Goal: Task Accomplishment & Management: Manage account settings

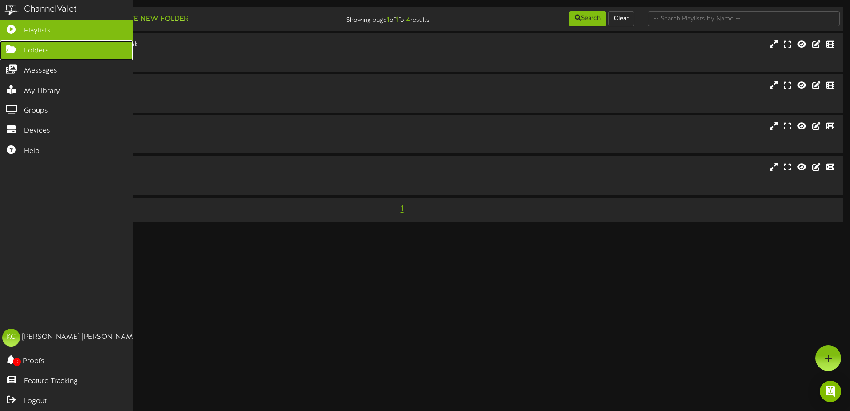
click at [53, 55] on link "Folders" at bounding box center [66, 50] width 133 height 20
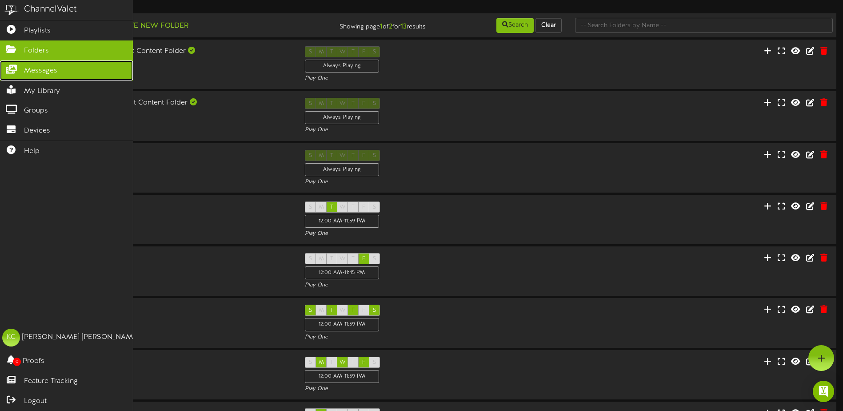
click at [32, 71] on span "Messages" at bounding box center [40, 71] width 33 height 10
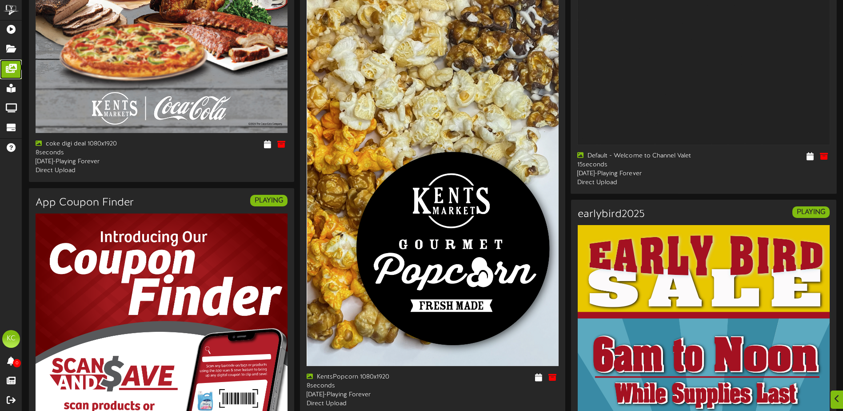
scroll to position [978, 0]
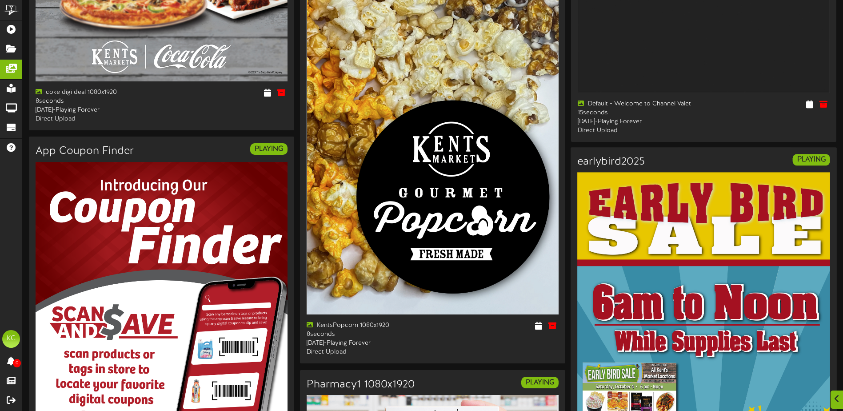
click at [770, 168] on div "earlybird2025 PLAYING earlybird2025 8 seconds -" at bounding box center [704, 409] width 266 height 524
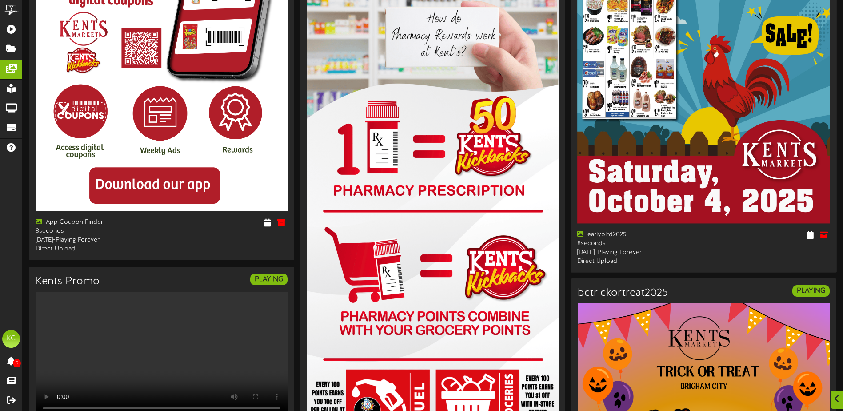
scroll to position [1378, 0]
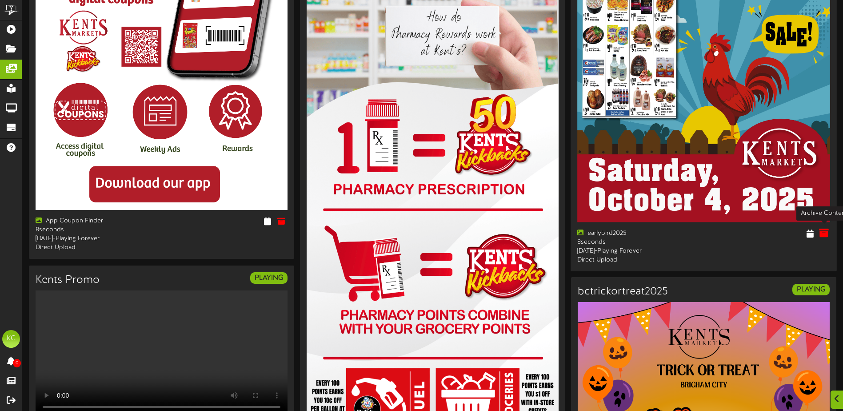
click at [823, 231] on icon at bounding box center [824, 233] width 10 height 10
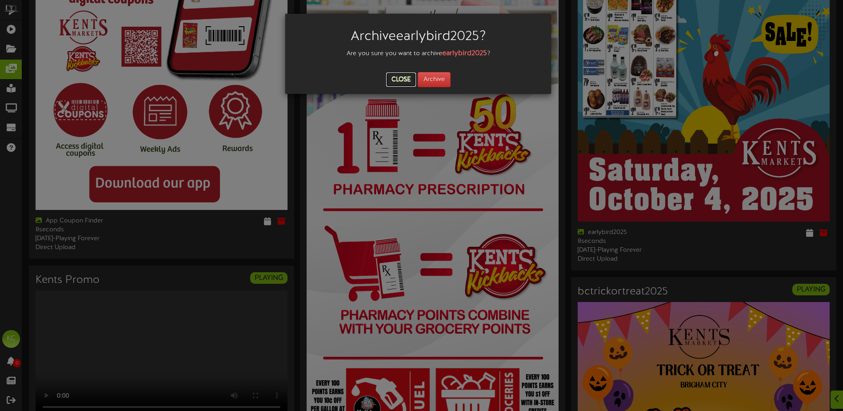
click at [408, 79] on button "Close" at bounding box center [401, 79] width 30 height 14
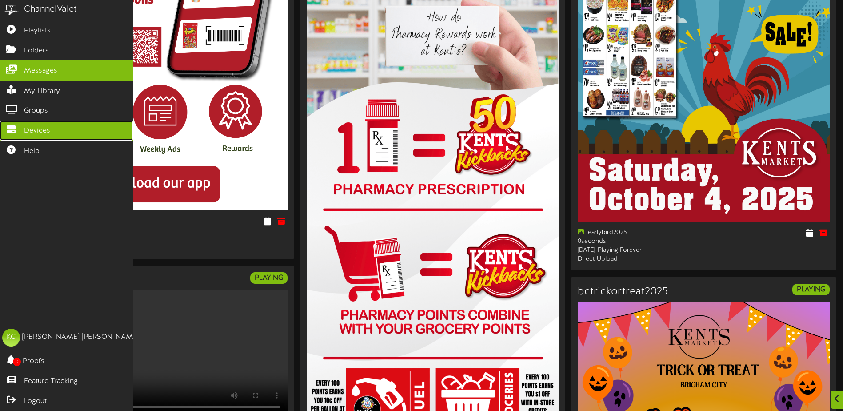
click at [56, 126] on link "Devices" at bounding box center [66, 130] width 133 height 20
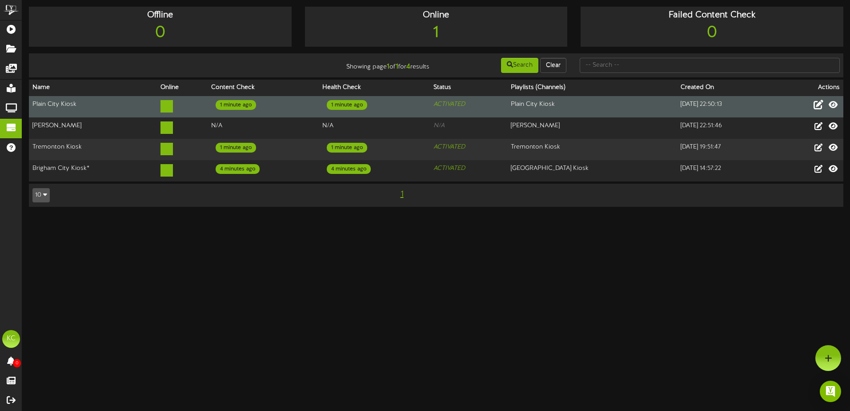
click at [817, 107] on icon at bounding box center [818, 105] width 10 height 10
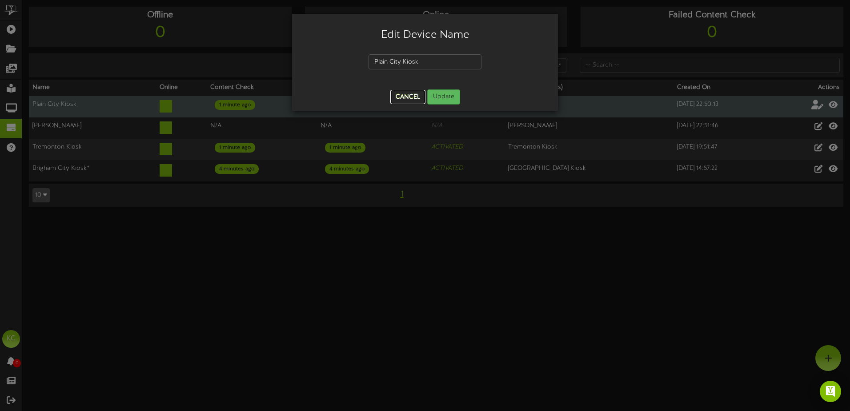
click at [416, 101] on button "Cancel" at bounding box center [407, 97] width 35 height 14
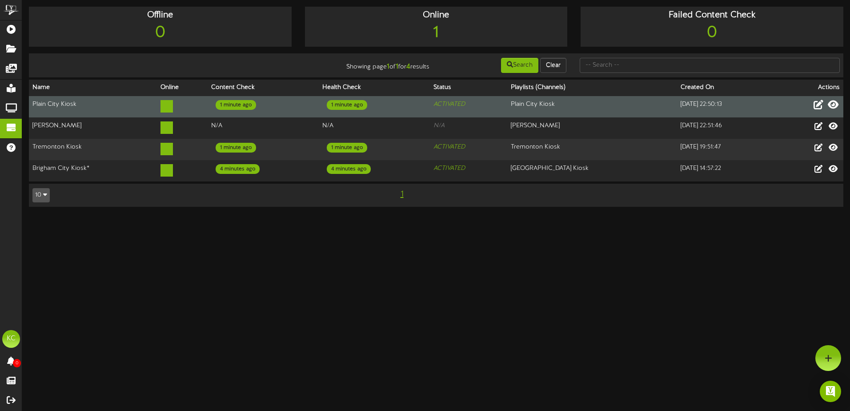
click at [833, 106] on icon at bounding box center [833, 105] width 11 height 10
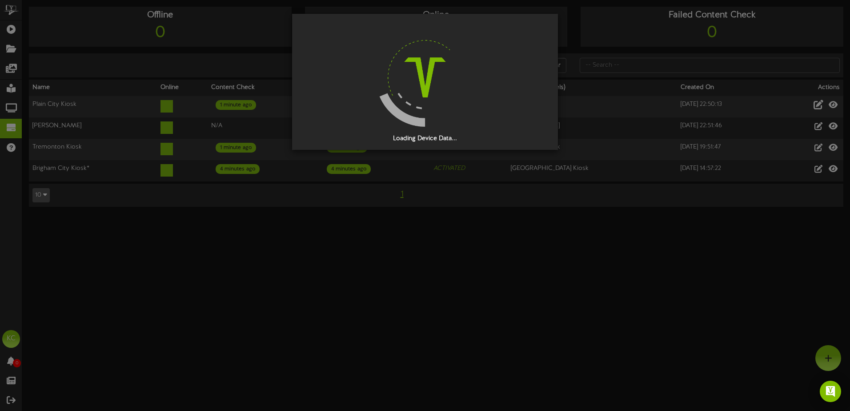
click at [349, 246] on div "Loading Device Data..." at bounding box center [425, 205] width 850 height 411
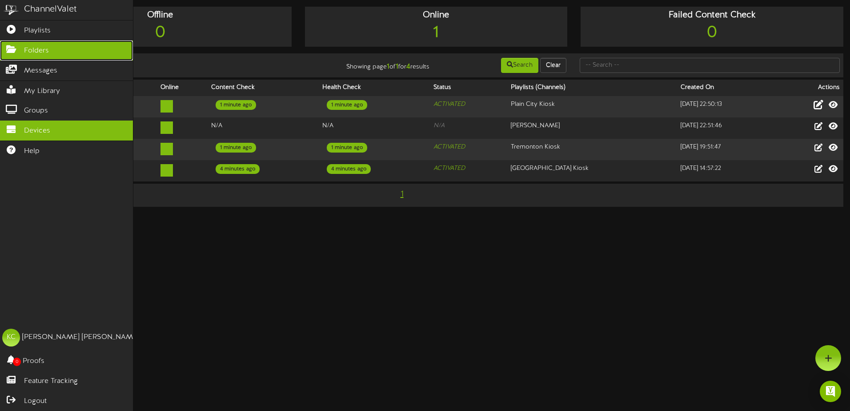
click at [15, 50] on icon at bounding box center [11, 48] width 22 height 7
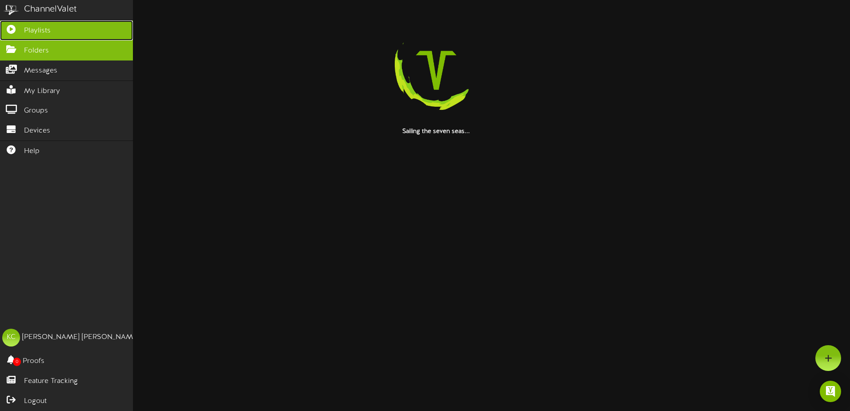
click at [58, 28] on link "Playlists" at bounding box center [66, 30] width 133 height 20
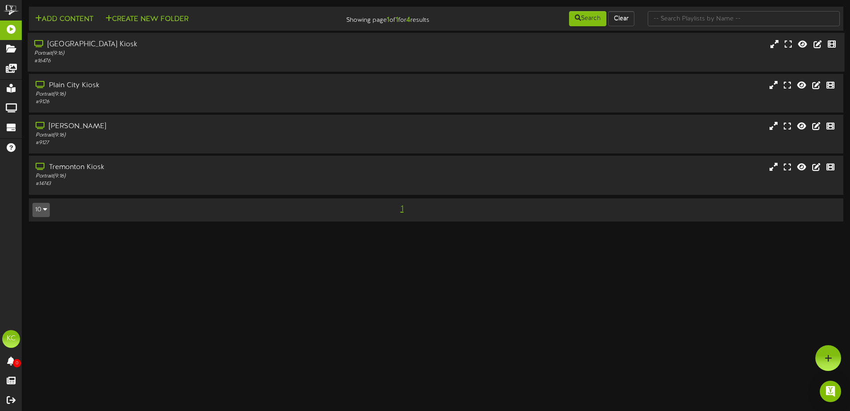
click at [245, 51] on div "Portrait ( 9:16 )" at bounding box center [197, 54] width 327 height 8
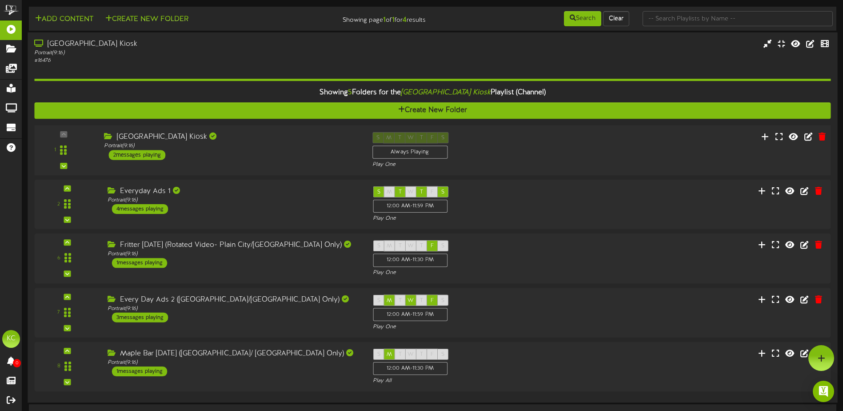
click at [122, 159] on div "2 messages playing" at bounding box center [137, 155] width 57 height 10
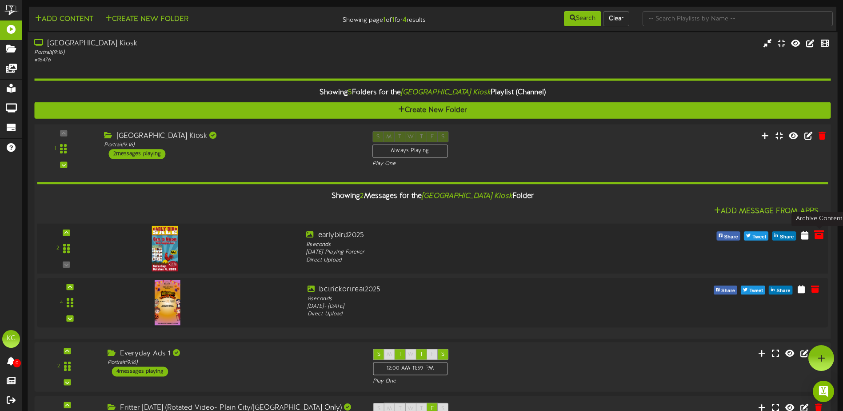
click at [820, 235] on icon at bounding box center [819, 234] width 10 height 10
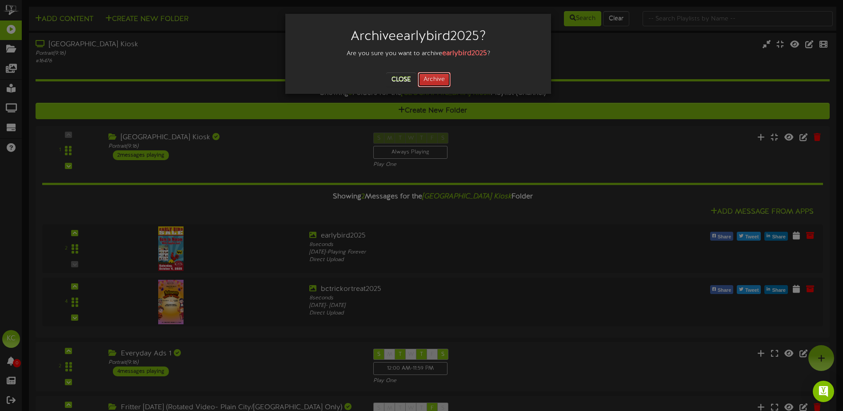
click at [439, 82] on button "Archive" at bounding box center [434, 79] width 33 height 15
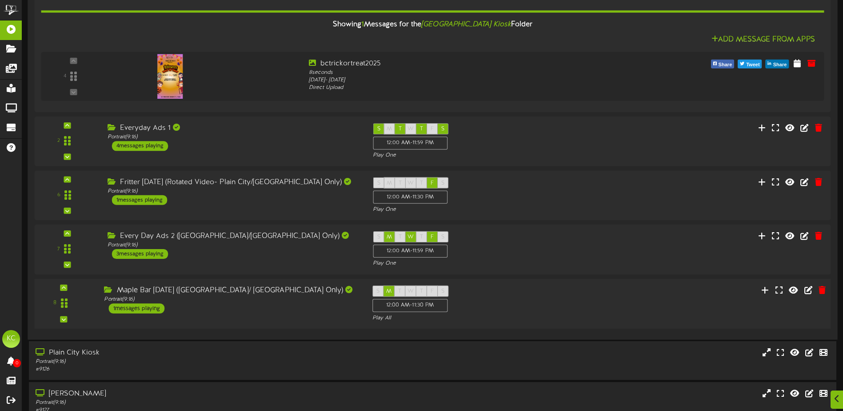
scroll to position [258, 0]
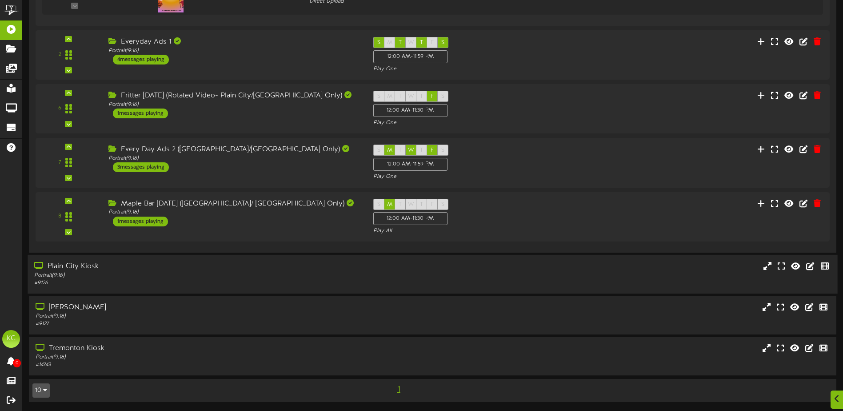
click at [237, 280] on div "# 9126" at bounding box center [196, 283] width 324 height 8
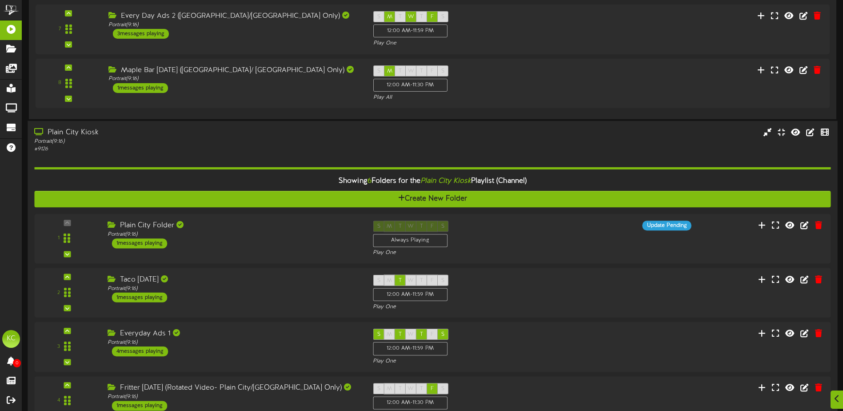
scroll to position [480, 0]
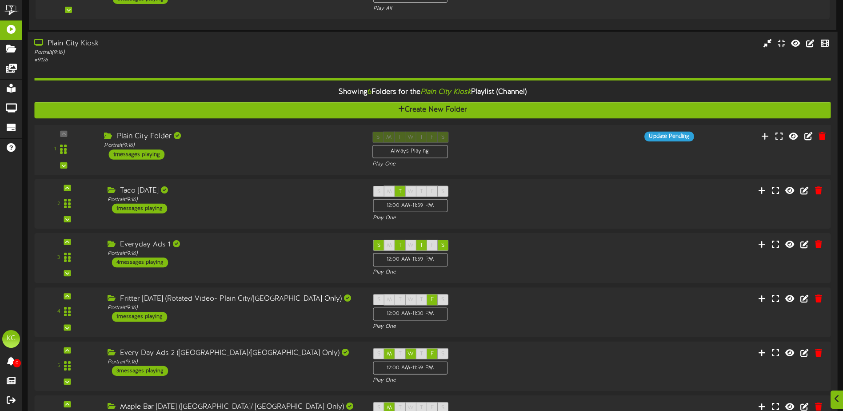
click at [263, 167] on div "1" at bounding box center [432, 150] width 805 height 36
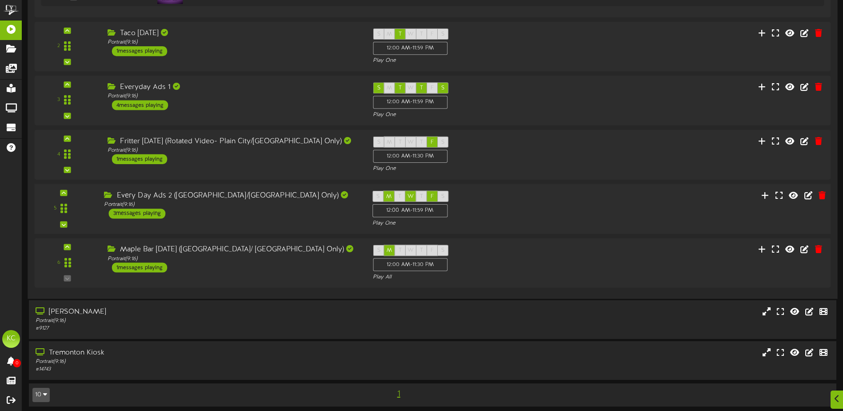
scroll to position [747, 0]
click at [315, 207] on div "Portrait ( 9:16 )" at bounding box center [231, 204] width 255 height 8
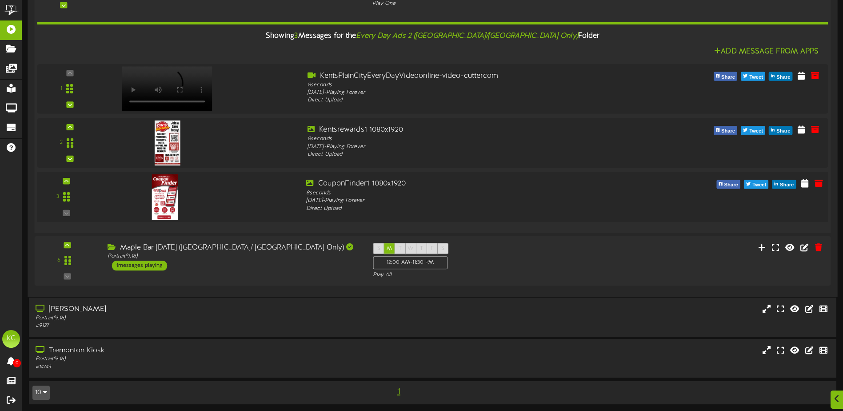
scroll to position [1182, 0]
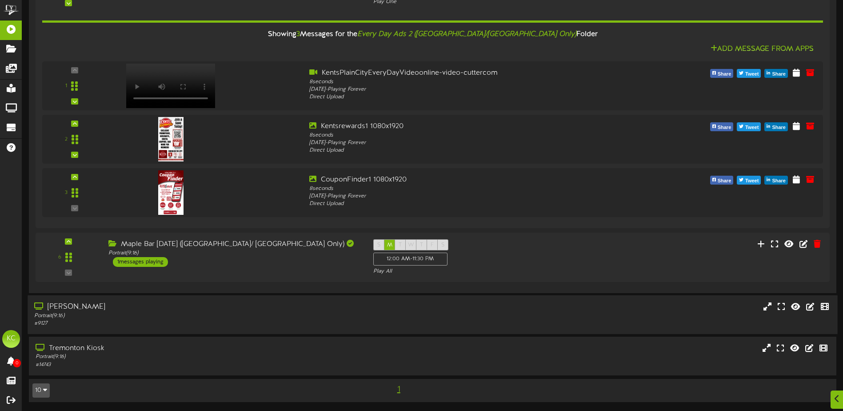
click at [174, 306] on div "[PERSON_NAME]" at bounding box center [196, 307] width 324 height 10
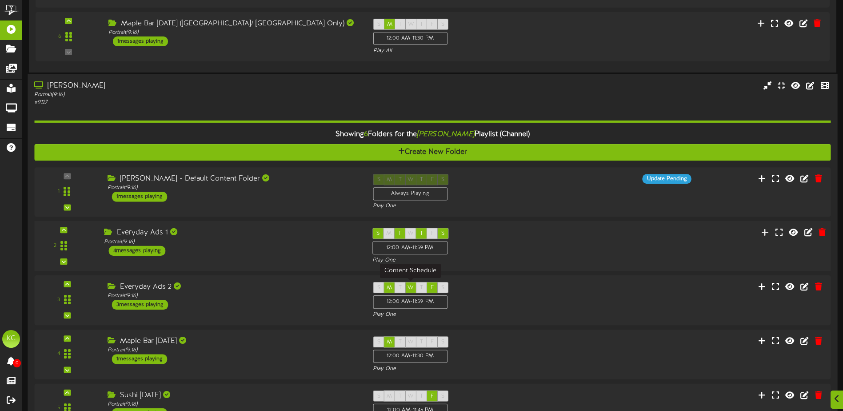
scroll to position [1411, 0]
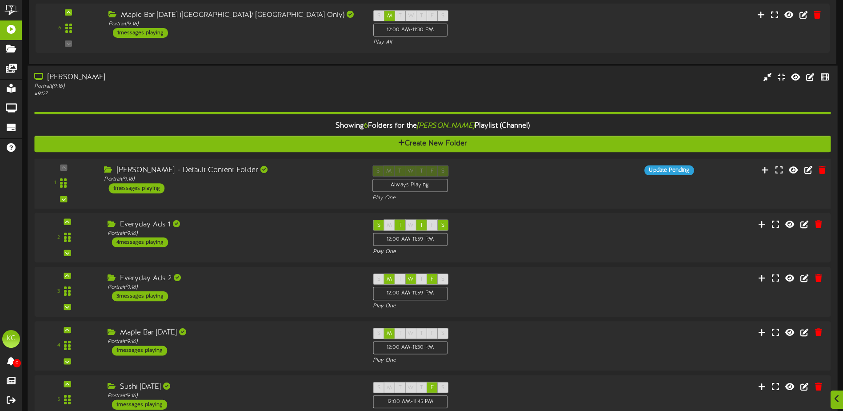
click at [304, 174] on div "[PERSON_NAME] - Default Content Folder" at bounding box center [231, 170] width 255 height 10
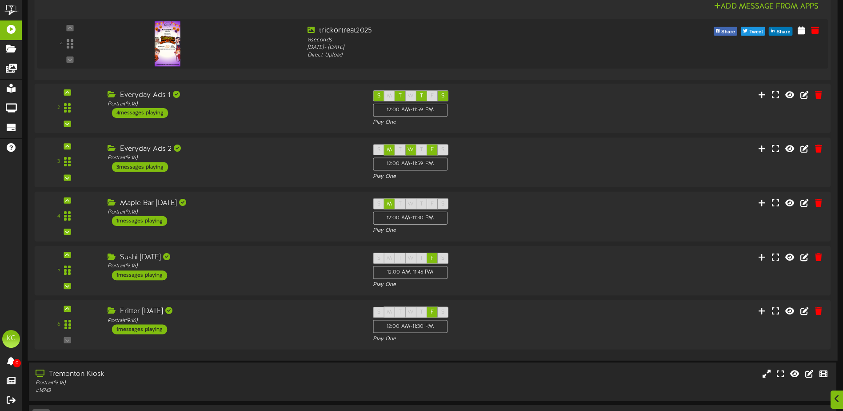
scroll to position [1675, 0]
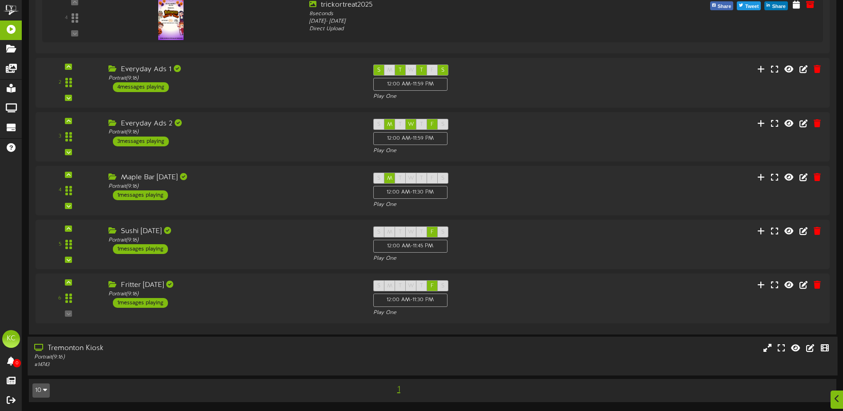
click at [254, 355] on div "Portrait ( 9:16 )" at bounding box center [196, 357] width 324 height 8
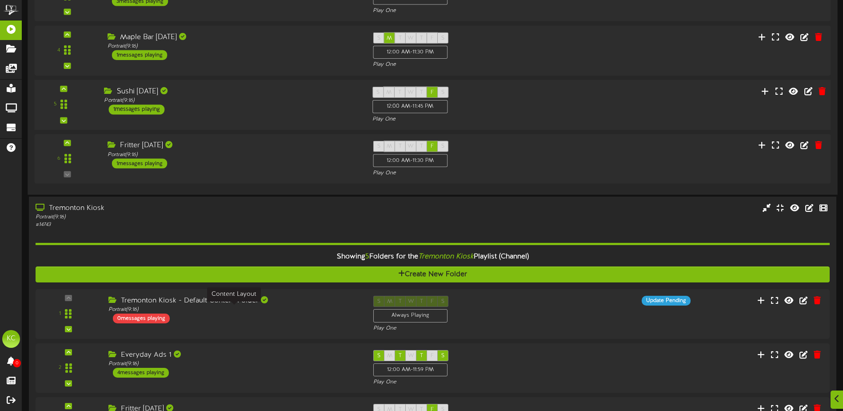
scroll to position [1993, 0]
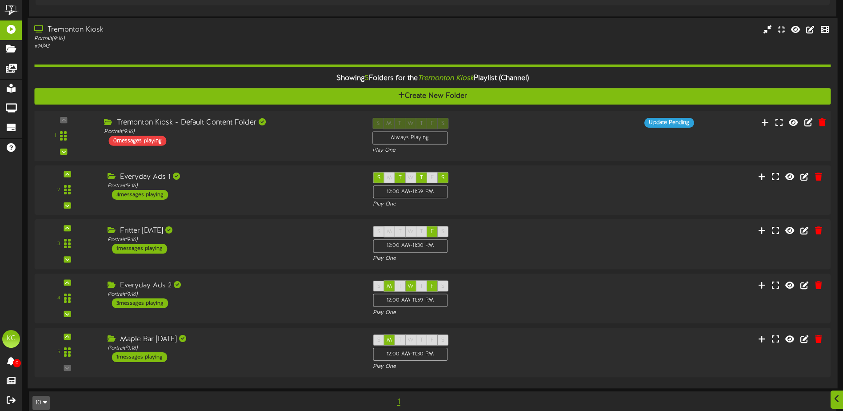
click at [303, 138] on div "Tremonton Kiosk - Default Content Folder Portrait ( 9:16 ) 0 messages playing" at bounding box center [231, 131] width 268 height 28
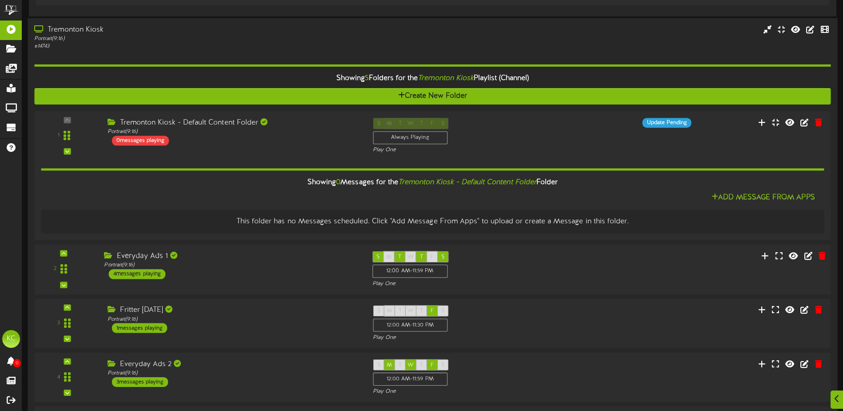
click at [193, 280] on div "2 ( 9:16" at bounding box center [432, 269] width 805 height 36
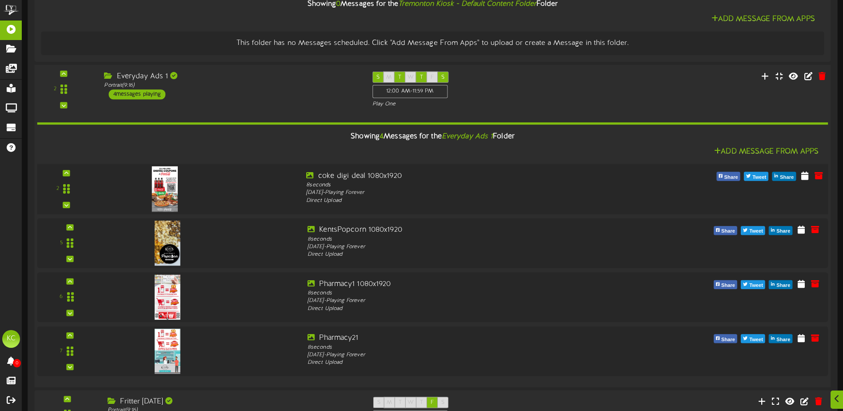
scroll to position [3155, 0]
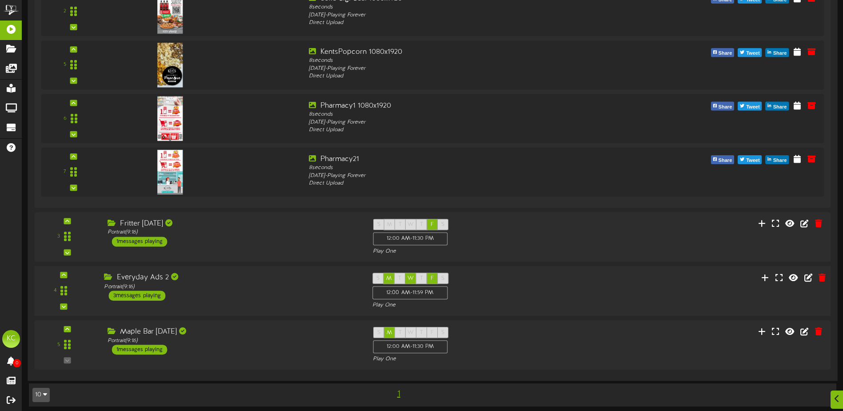
click at [283, 300] on div "Everyday Ads 2 Portrait ( 9:16 ) 3 messages playing" at bounding box center [231, 286] width 268 height 28
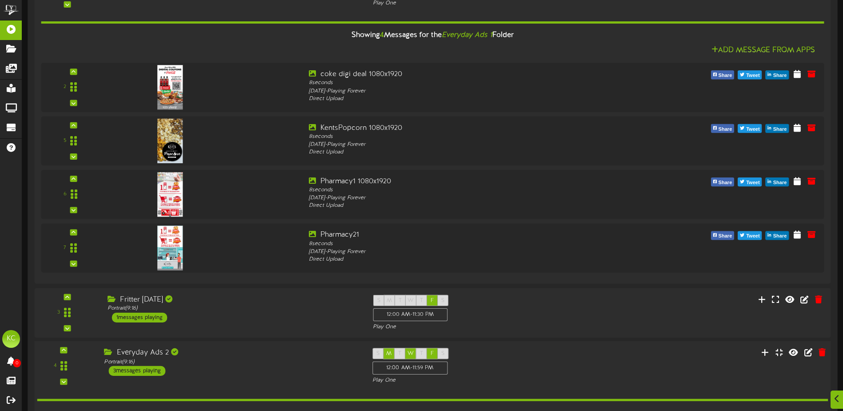
scroll to position [3370, 0]
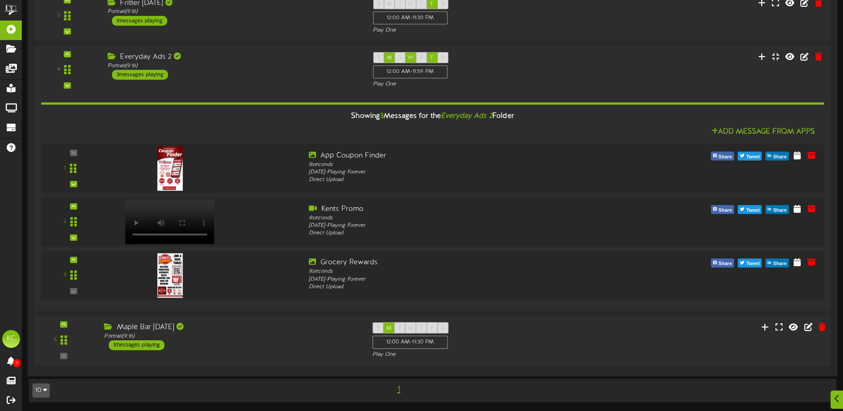
click at [272, 332] on div "Portrait ( 9:16 )" at bounding box center [231, 336] width 255 height 8
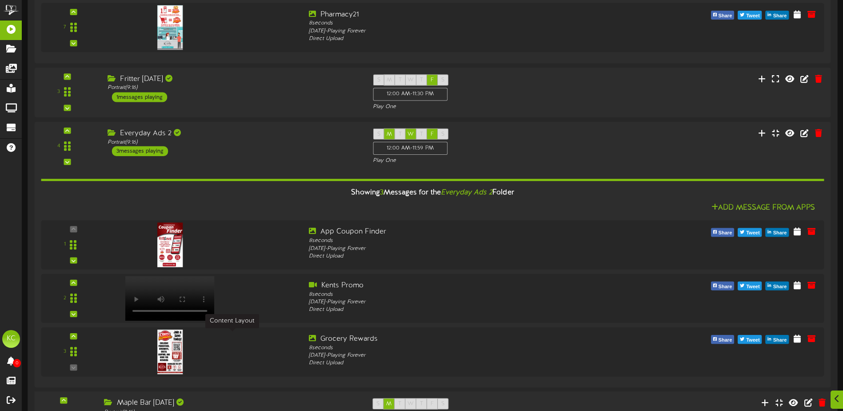
scroll to position [3699, 0]
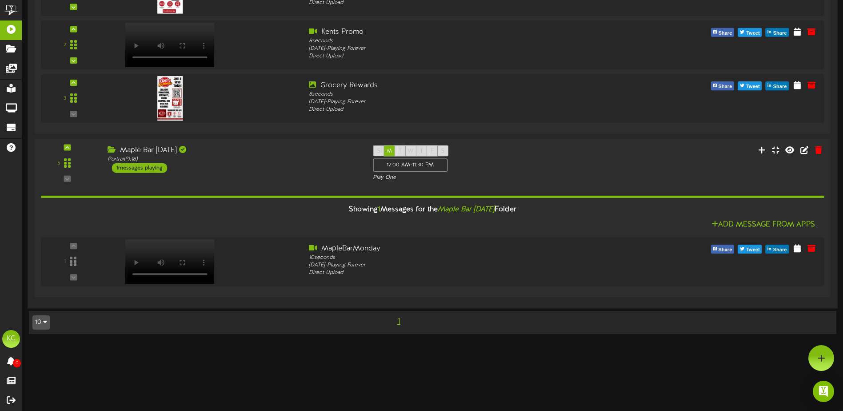
scroll to position [2290, 0]
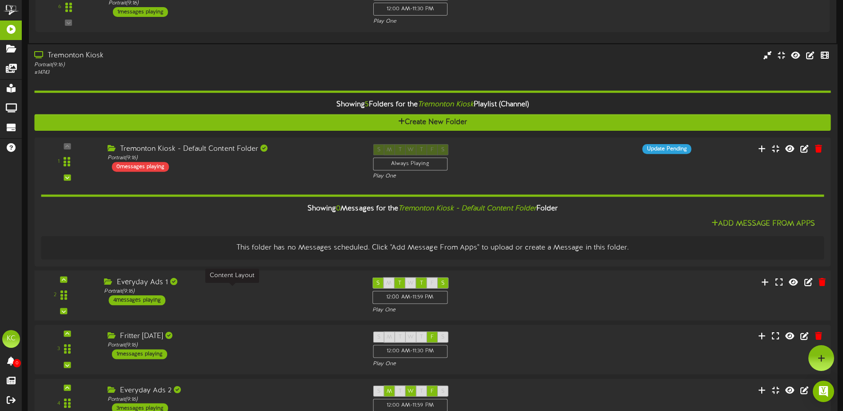
click at [299, 289] on div "Portrait ( 9:16 )" at bounding box center [231, 291] width 255 height 8
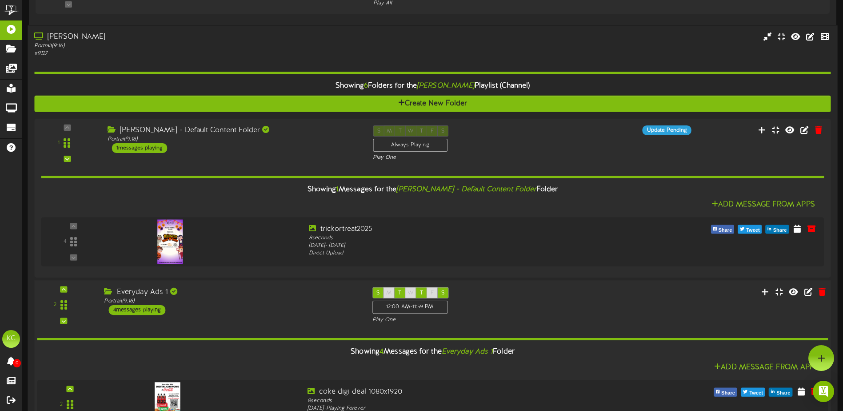
scroll to position [1985, 0]
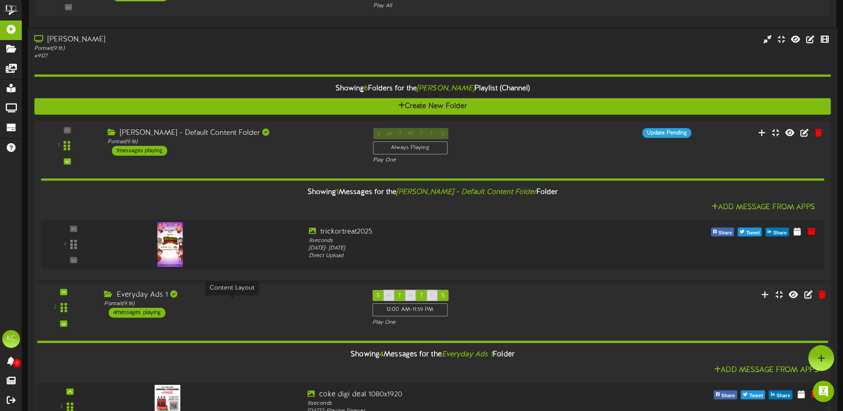
click at [274, 301] on div "Portrait ( 9:16 )" at bounding box center [231, 304] width 255 height 8
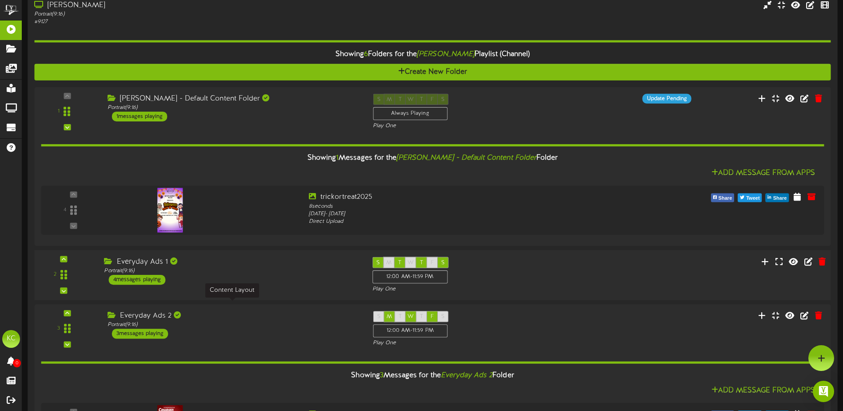
scroll to position [1448, 0]
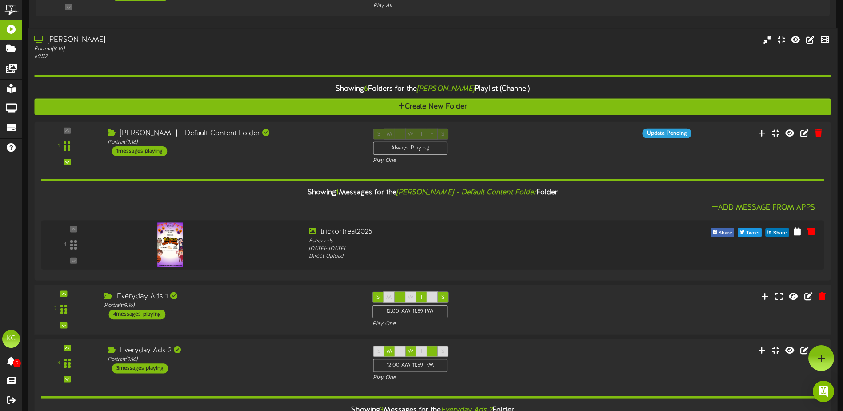
drag, startPoint x: 282, startPoint y: 300, endPoint x: 284, endPoint y: 304, distance: 4.6
click at [283, 300] on div "Everyday Ads 1" at bounding box center [231, 297] width 255 height 10
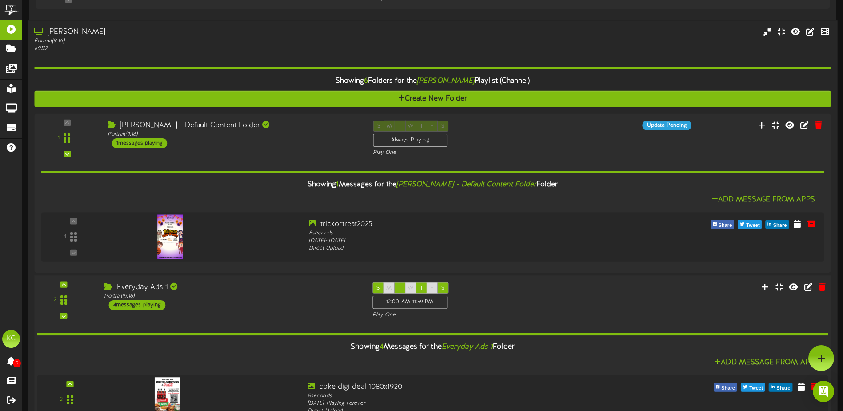
scroll to position [1941, 0]
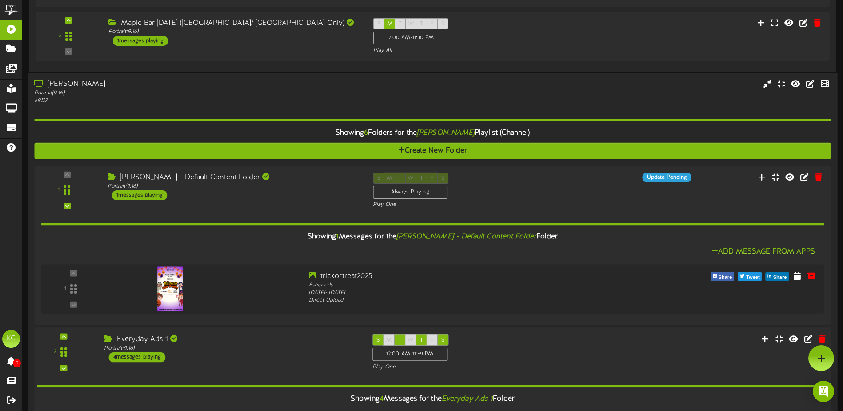
click at [144, 360] on div "4 messages playing" at bounding box center [137, 357] width 57 height 10
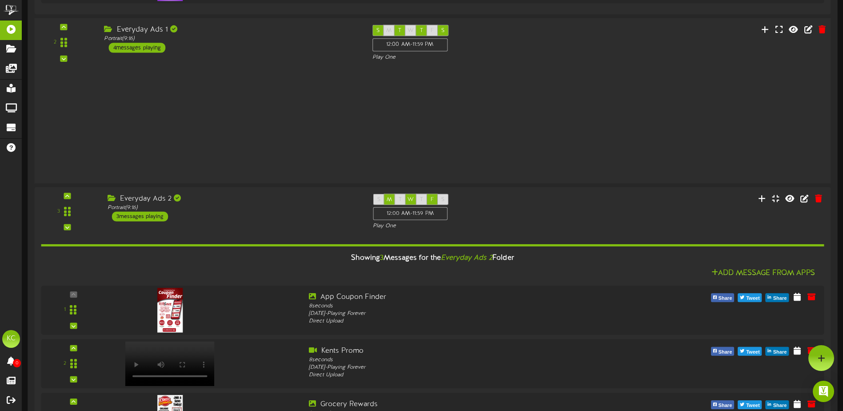
scroll to position [1403, 0]
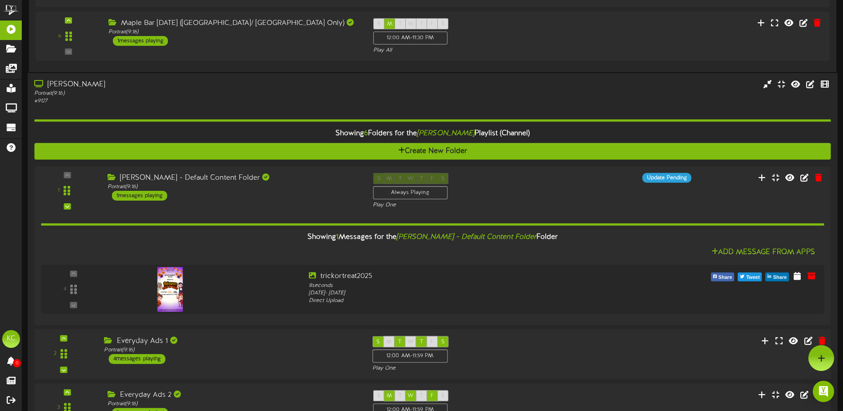
click at [144, 360] on div "4 messages playing" at bounding box center [137, 359] width 57 height 10
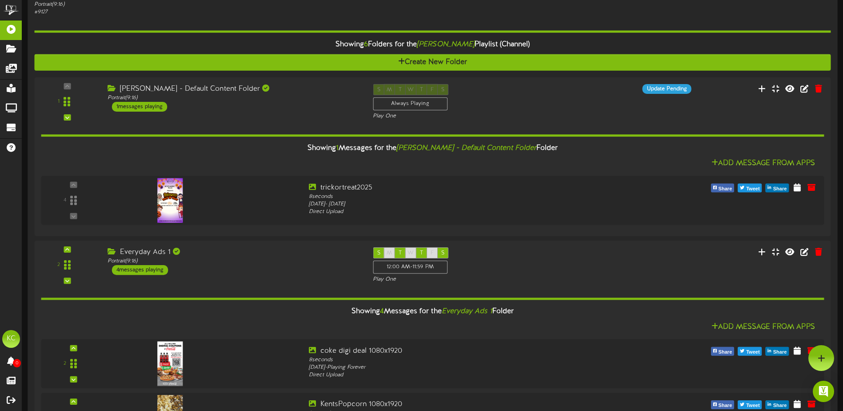
scroll to position [1985, 0]
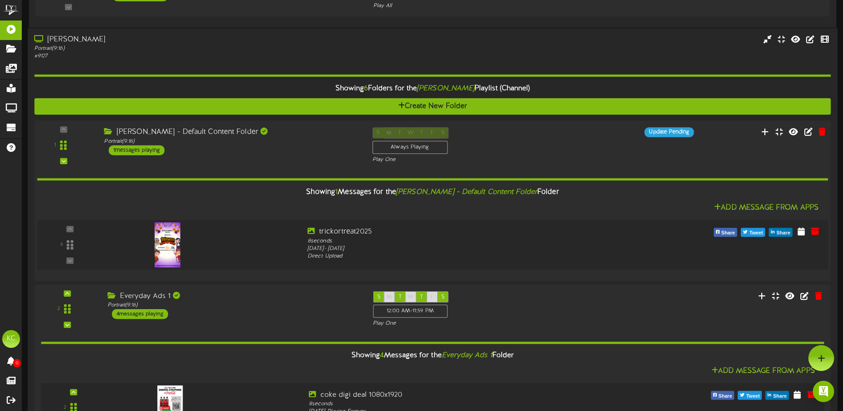
click at [272, 132] on div "[PERSON_NAME] - Default Content Folder" at bounding box center [231, 132] width 255 height 10
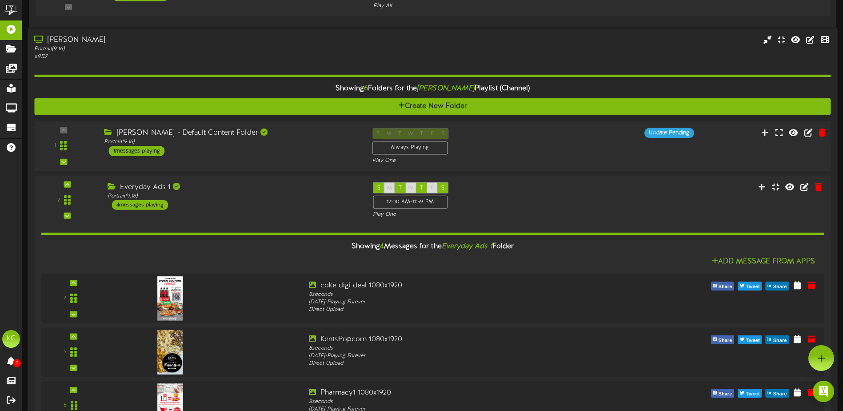
click at [272, 132] on div "[PERSON_NAME] - Default Content Folder" at bounding box center [231, 133] width 255 height 10
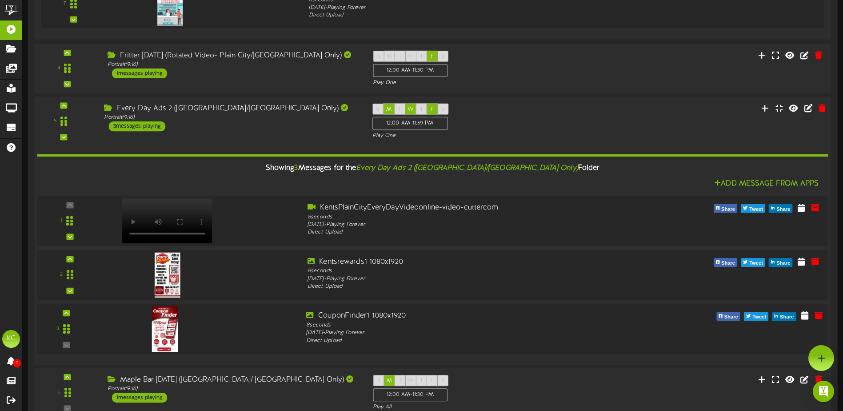
scroll to position [1408, 0]
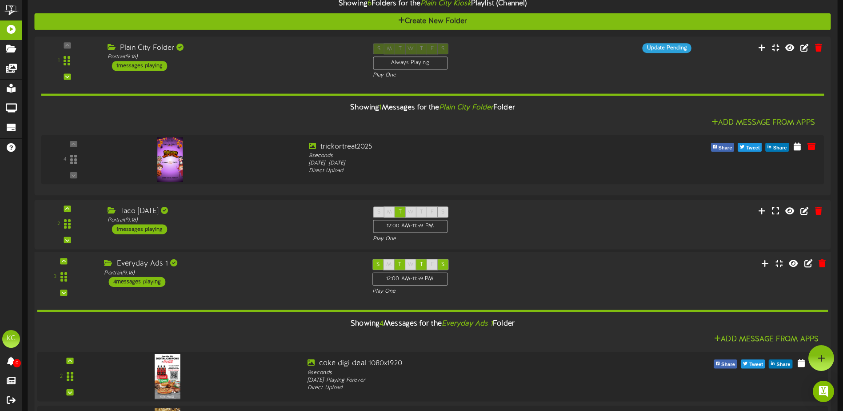
click at [270, 268] on div "Everyday Ads 1" at bounding box center [231, 264] width 255 height 10
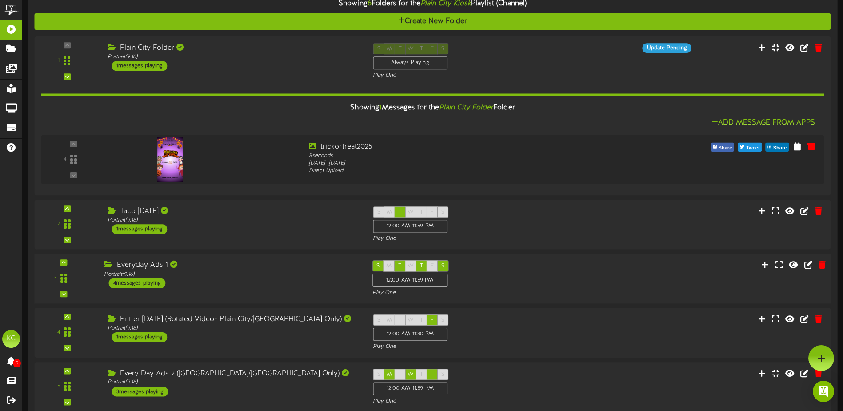
click at [270, 268] on div "Everyday Ads 1" at bounding box center [231, 265] width 255 height 10
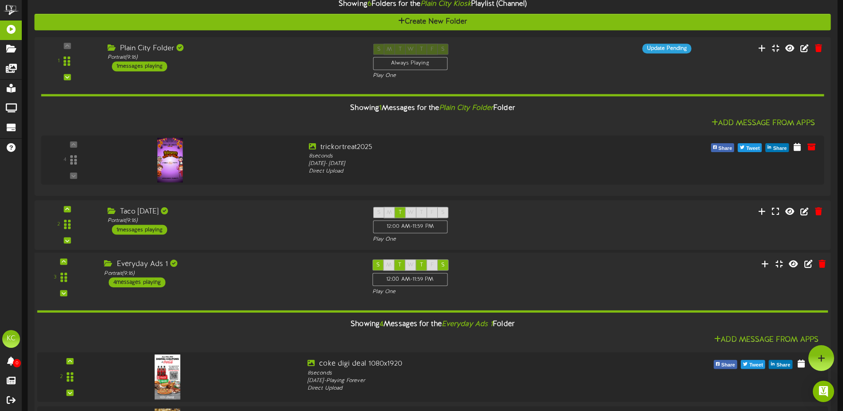
scroll to position [874, 0]
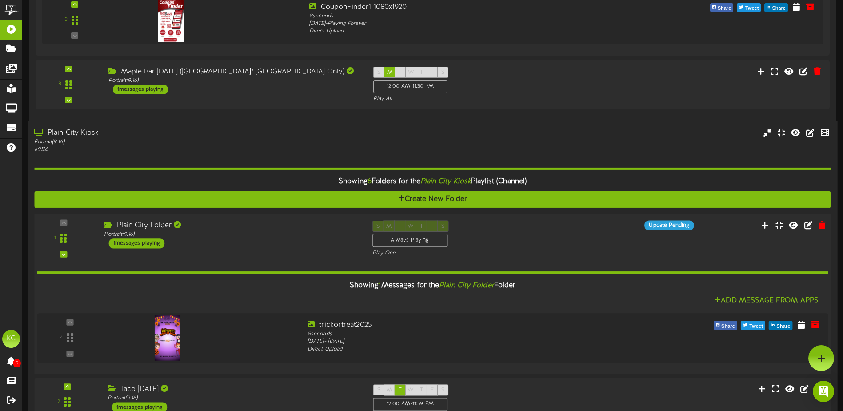
click at [278, 252] on div "1" at bounding box center [432, 238] width 805 height 36
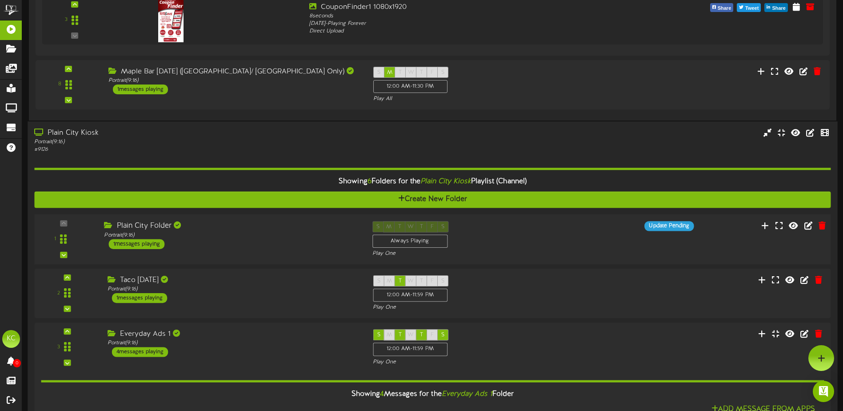
click at [278, 252] on div "1" at bounding box center [432, 239] width 805 height 36
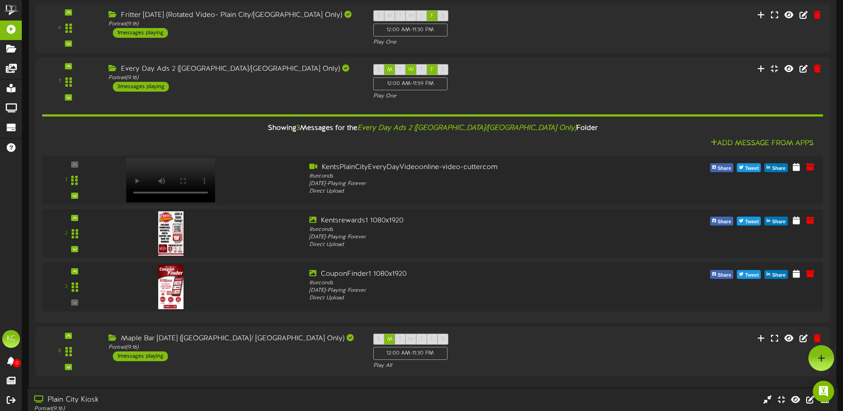
scroll to position [430, 0]
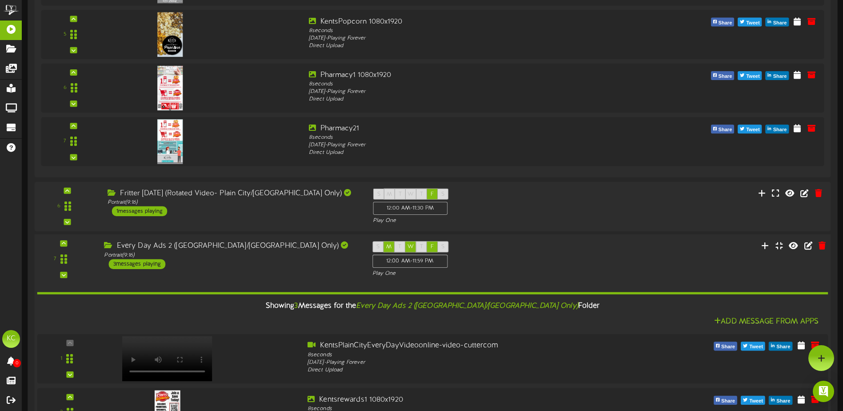
click at [252, 267] on div "Every Day Ads 2 ([GEOGRAPHIC_DATA]/[GEOGRAPHIC_DATA] Only) Portrait ( 9:16 ) 3 …" at bounding box center [231, 255] width 268 height 28
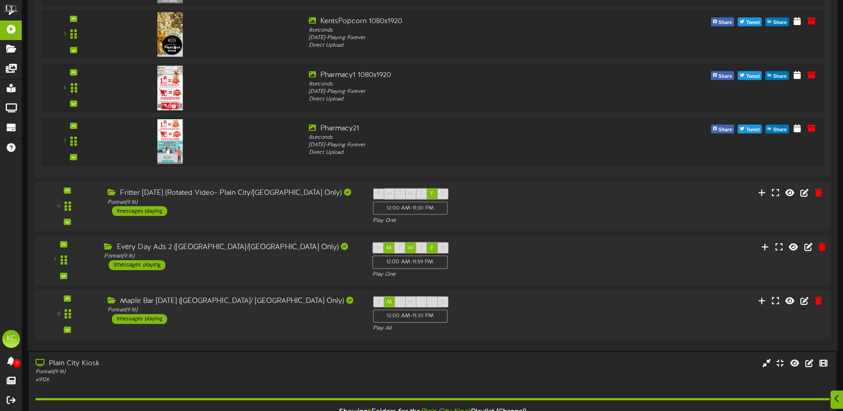
click at [253, 265] on div "Every Day Ads 2 ([GEOGRAPHIC_DATA]/[GEOGRAPHIC_DATA] Only) Portrait ( 9:16 ) 3 …" at bounding box center [231, 256] width 268 height 28
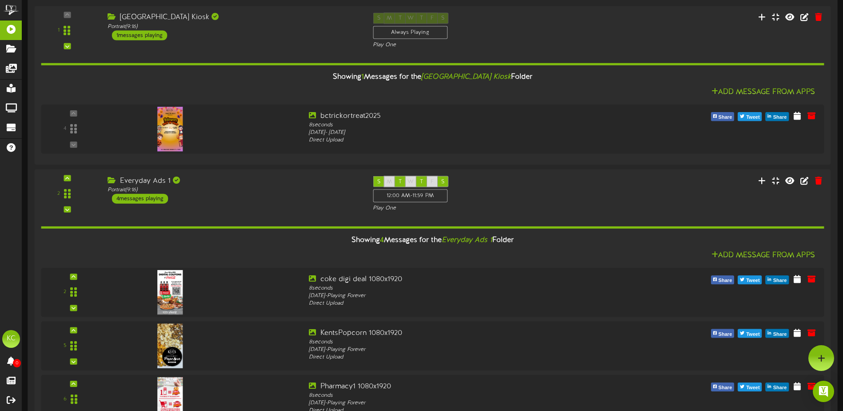
scroll to position [0, 0]
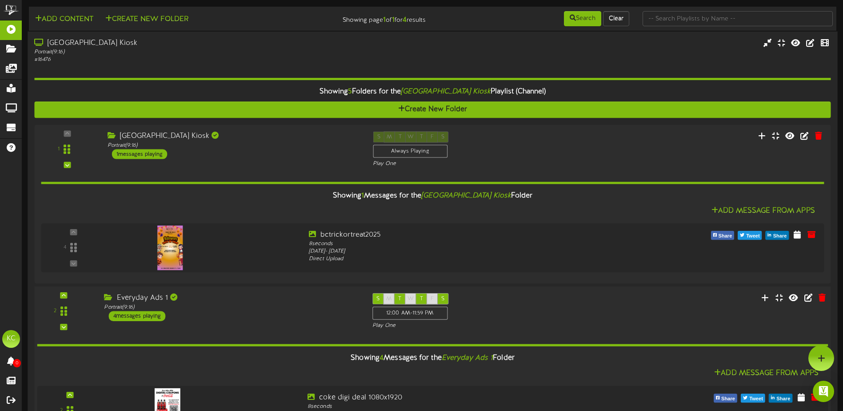
click at [315, 299] on div "Everyday Ads 1" at bounding box center [231, 298] width 255 height 10
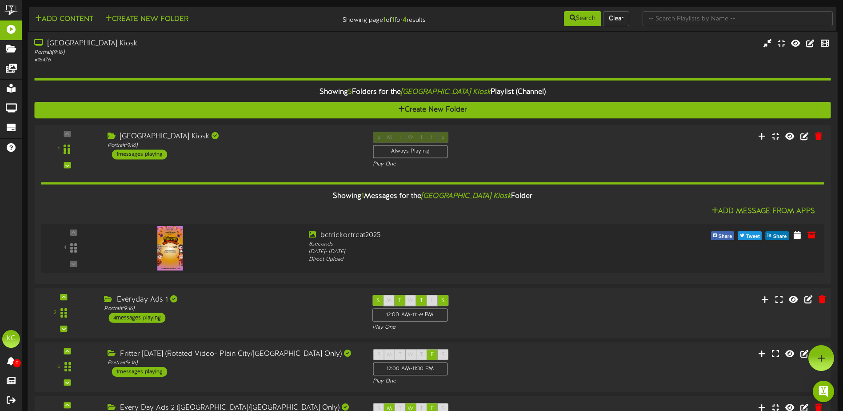
click at [315, 299] on div "Everyday Ads 1" at bounding box center [231, 300] width 255 height 10
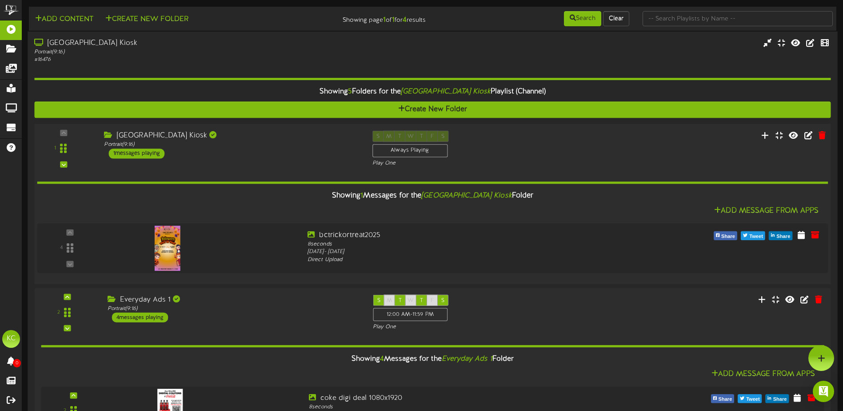
click at [328, 132] on div "[GEOGRAPHIC_DATA] Kiosk" at bounding box center [231, 136] width 255 height 10
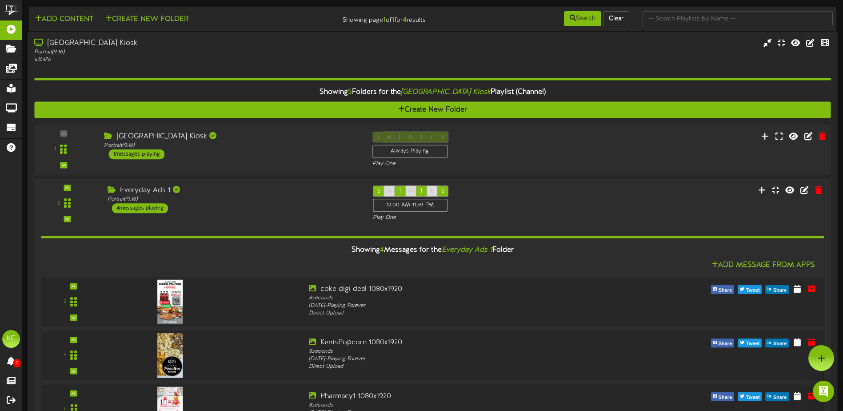
click at [325, 137] on div "[GEOGRAPHIC_DATA] Kiosk" at bounding box center [231, 136] width 255 height 10
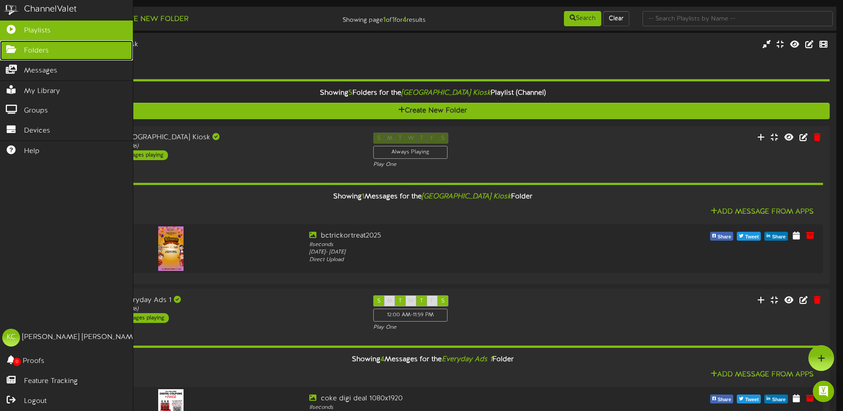
click at [31, 50] on span "Folders" at bounding box center [36, 51] width 25 height 10
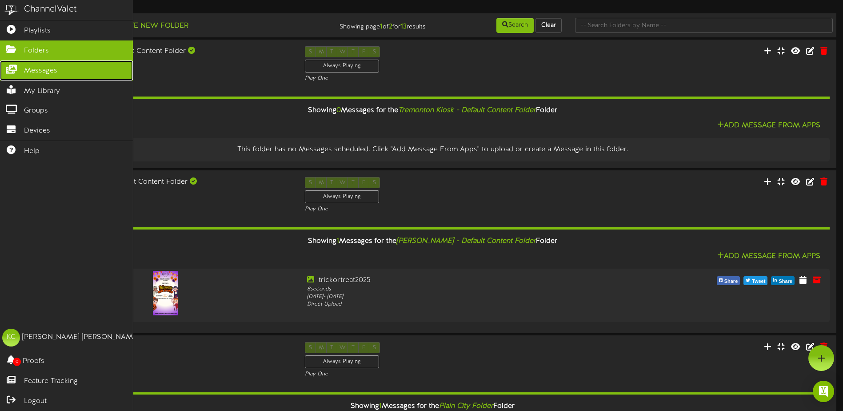
click at [18, 66] on icon at bounding box center [11, 68] width 22 height 7
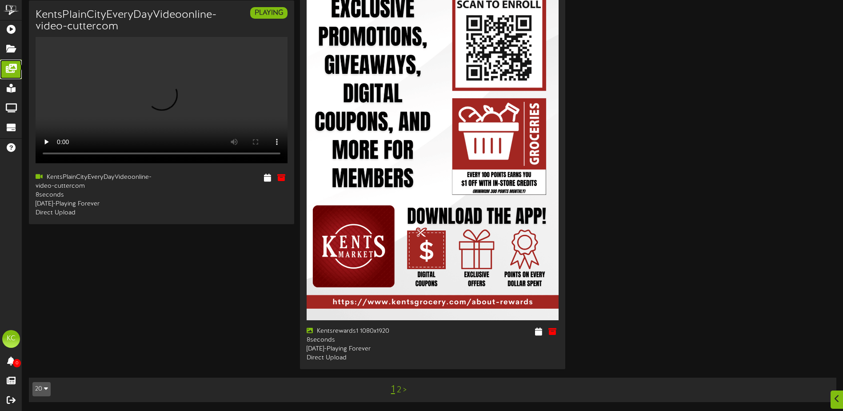
scroll to position [3058, 0]
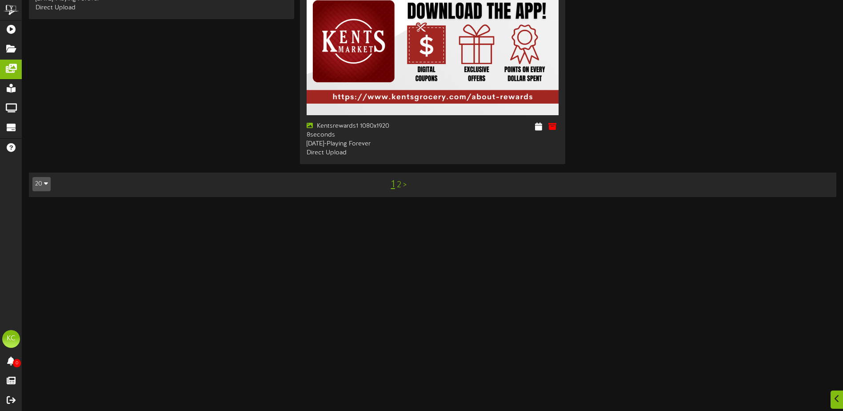
click at [400, 190] on link "2" at bounding box center [399, 185] width 4 height 10
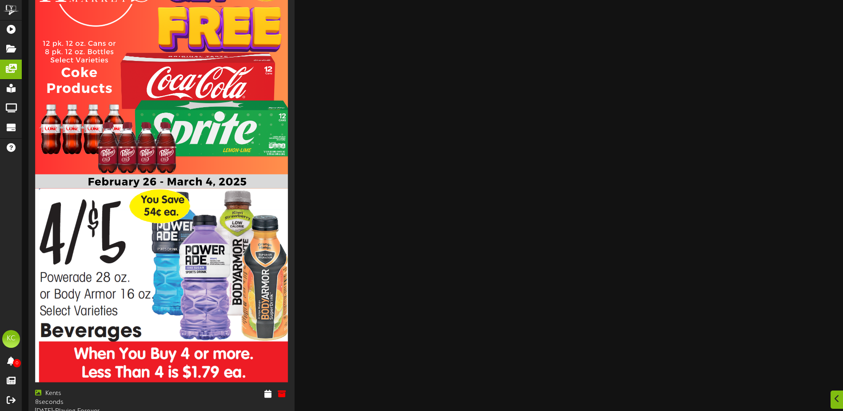
scroll to position [161, 0]
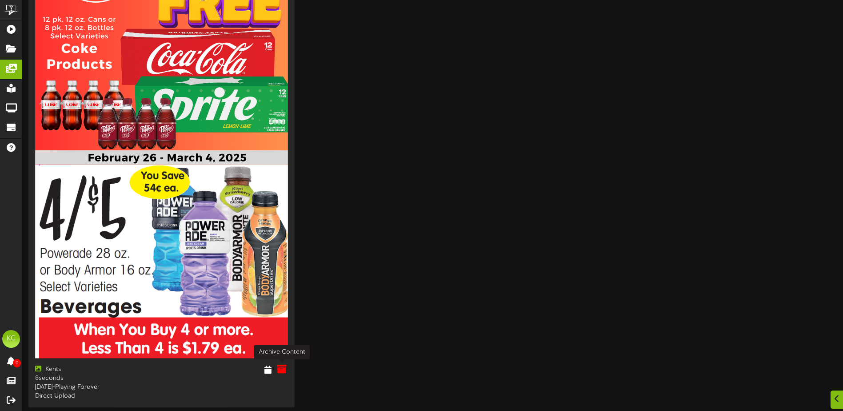
click at [286, 368] on icon at bounding box center [282, 369] width 10 height 10
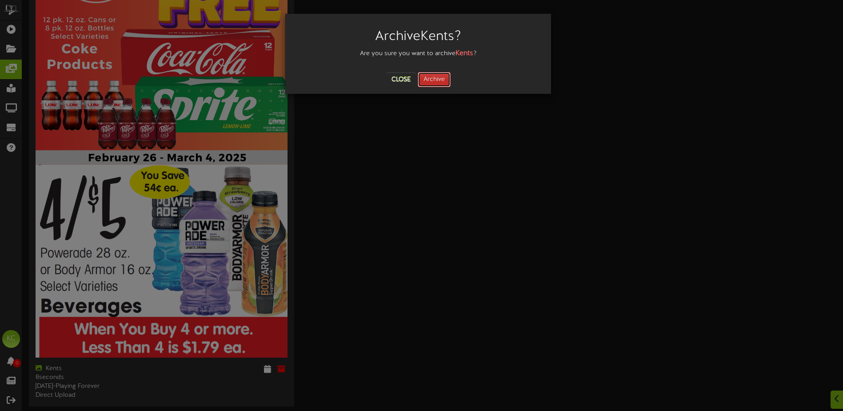
click at [443, 80] on button "Archive" at bounding box center [434, 79] width 33 height 15
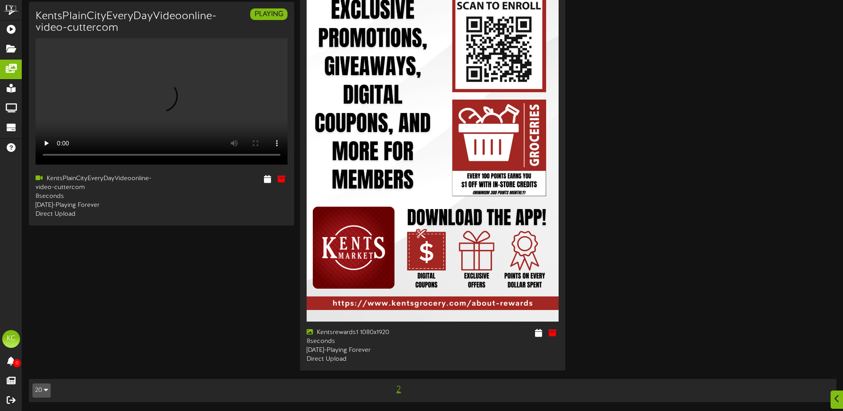
scroll to position [3057, 0]
click at [400, 389] on span "2" at bounding box center [398, 389] width 9 height 10
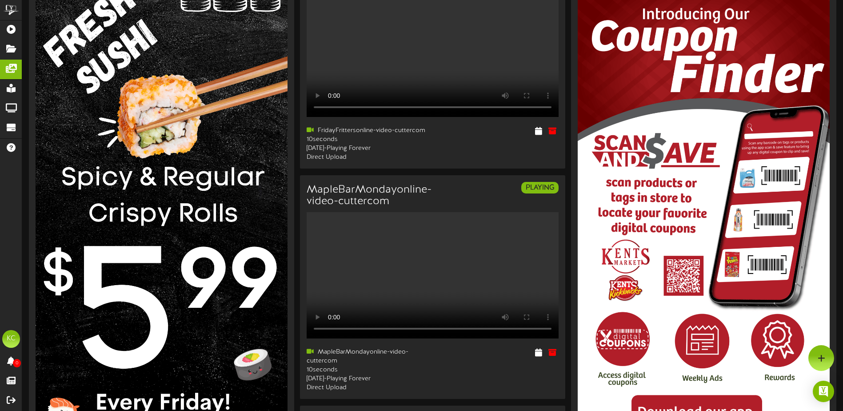
scroll to position [0, 0]
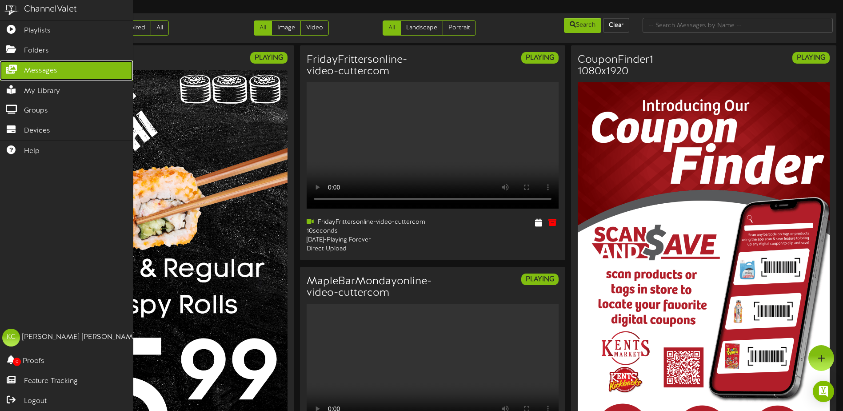
click at [27, 71] on span "Messages" at bounding box center [40, 71] width 33 height 10
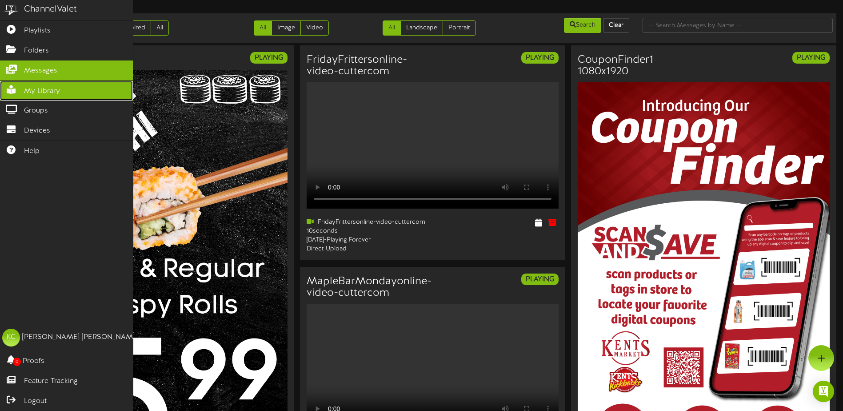
click at [31, 87] on span "My Library" at bounding box center [42, 91] width 36 height 10
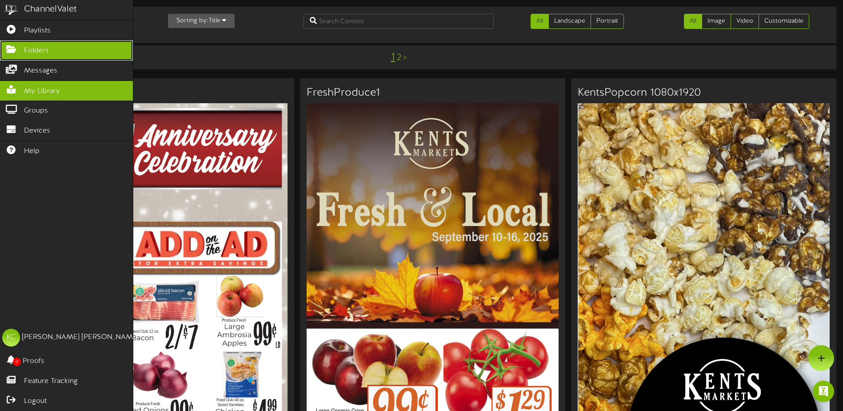
click at [38, 50] on span "Folders" at bounding box center [36, 51] width 25 height 10
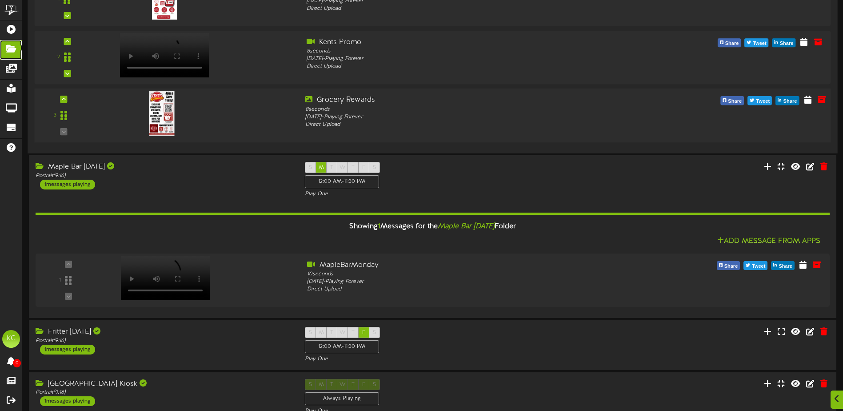
scroll to position [1227, 0]
